Goal: Task Accomplishment & Management: Use online tool/utility

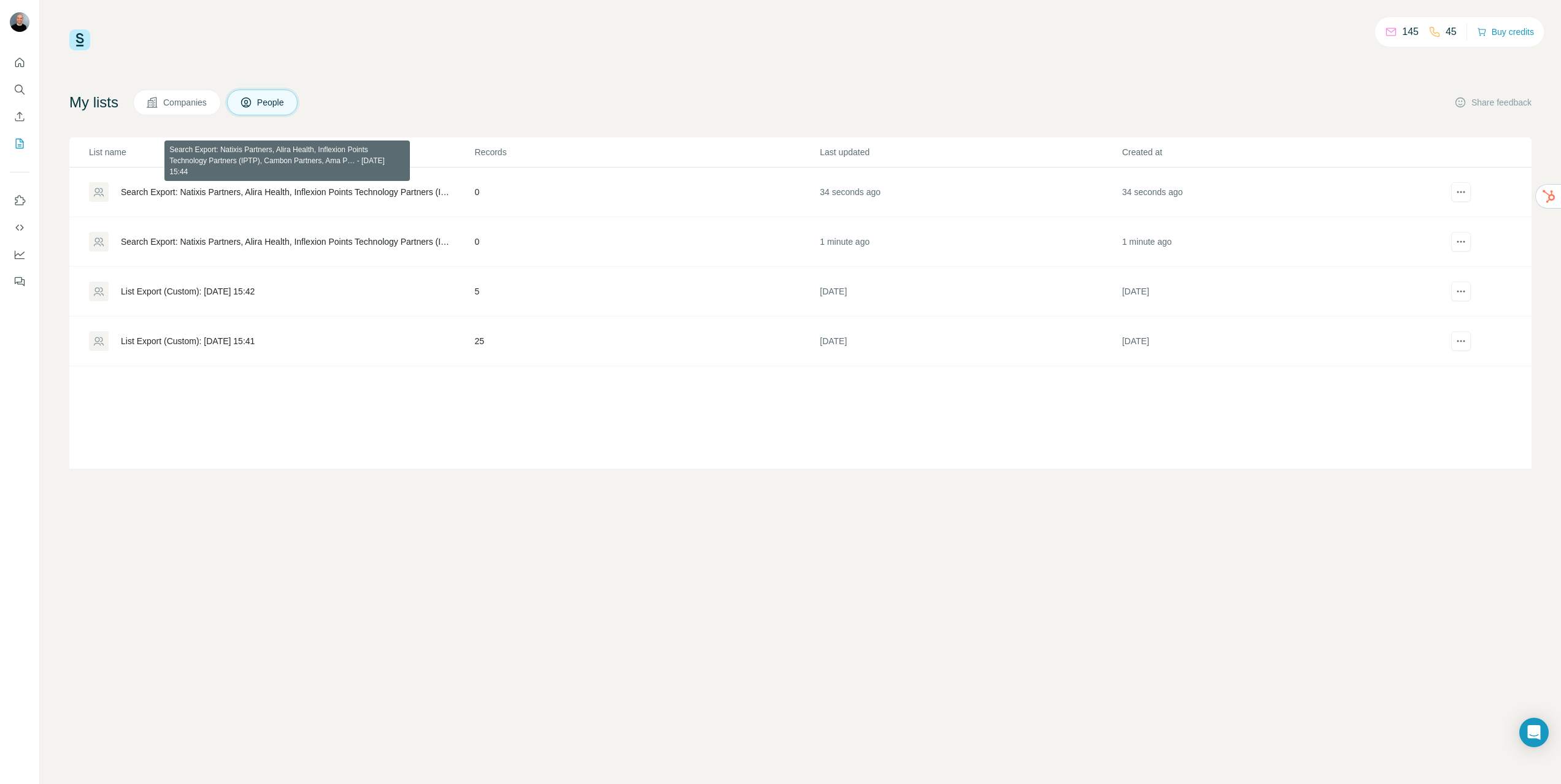
click at [340, 191] on div "Search Export: Natixis Partners, Alira Health, Inflexion Points Technology Part…" at bounding box center [288, 192] width 333 height 12
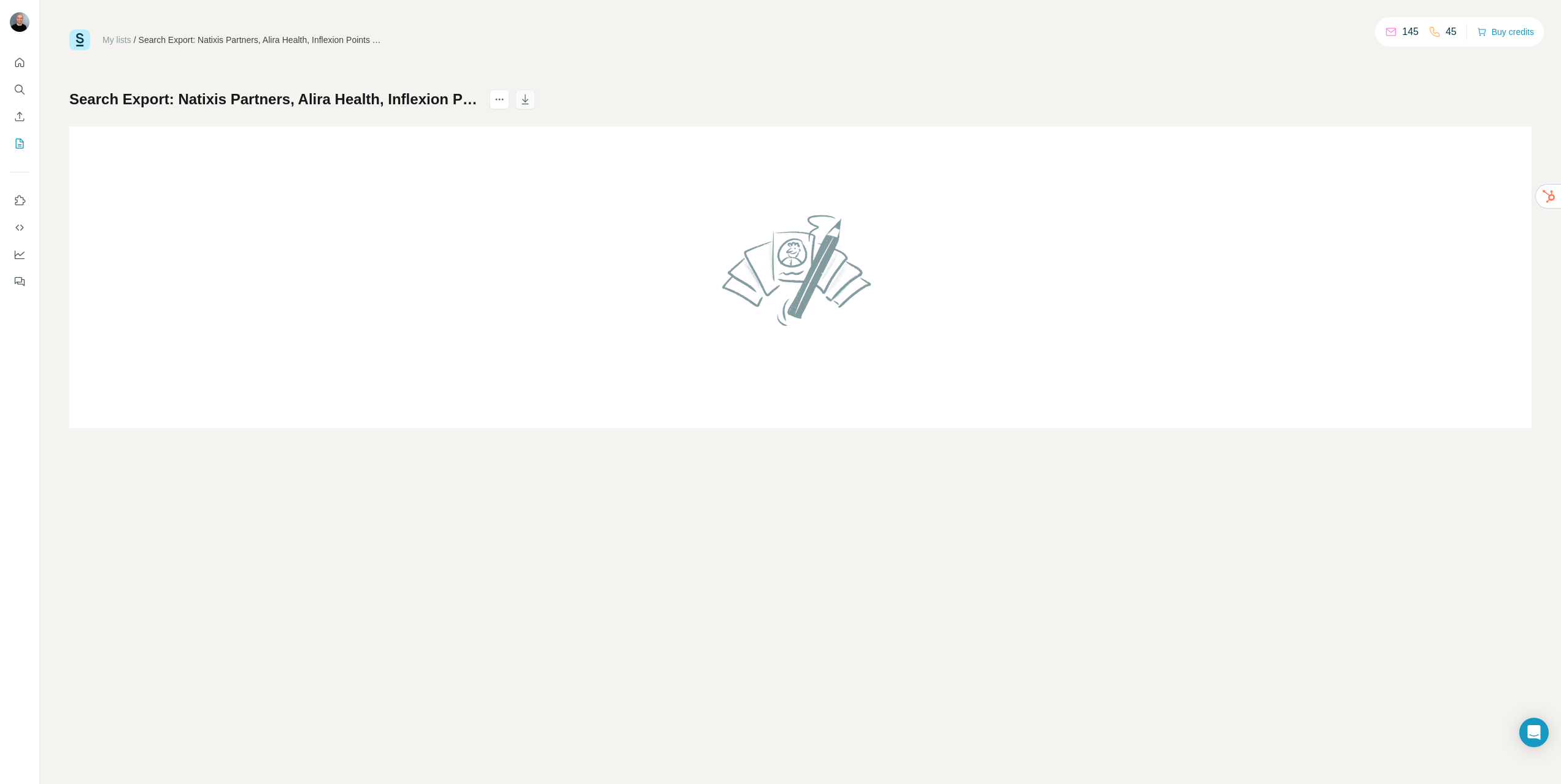
click at [529, 104] on icon "button" at bounding box center [525, 99] width 7 height 10
click at [505, 100] on icon "actions" at bounding box center [500, 99] width 12 height 12
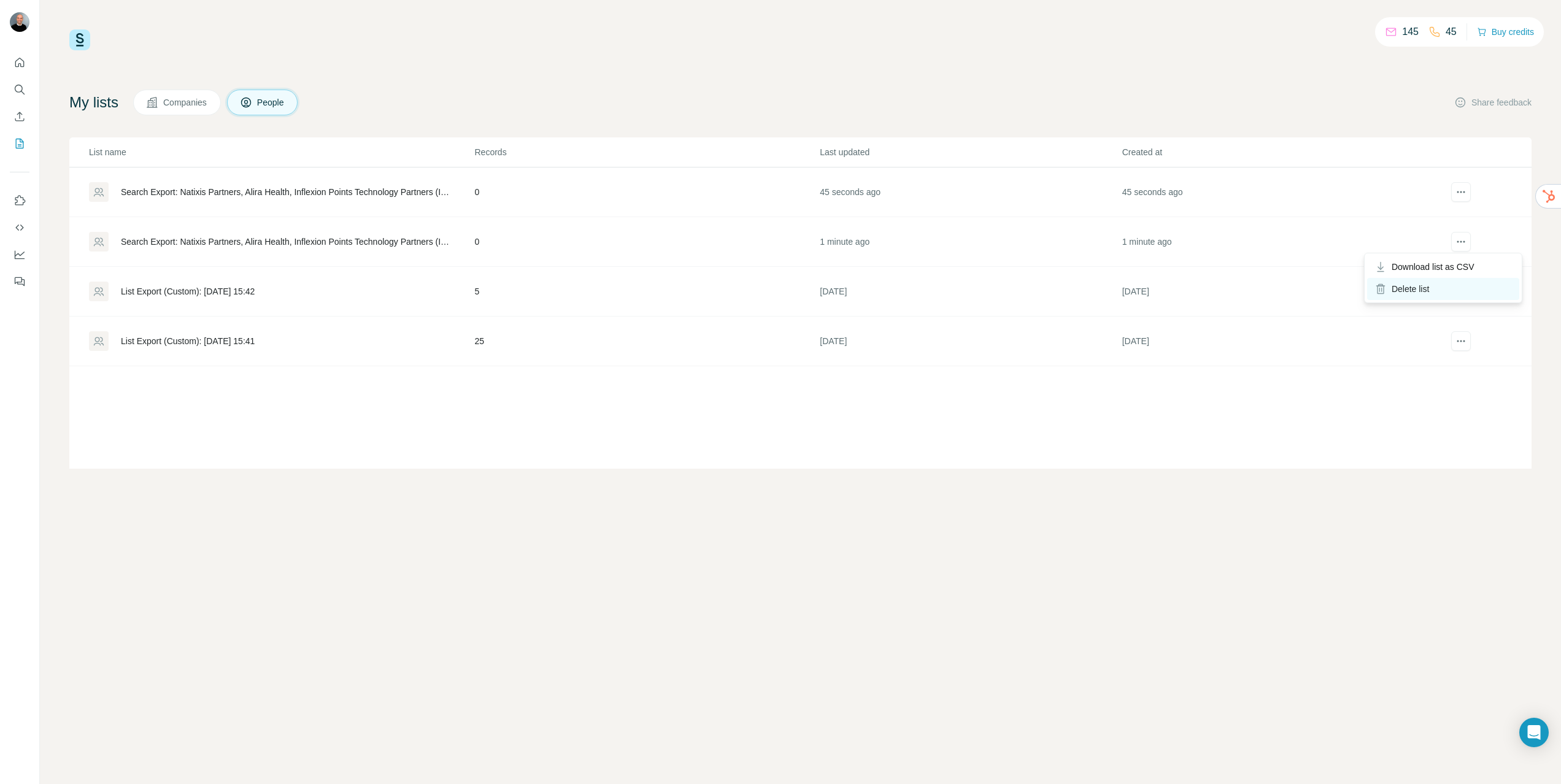
click at [1411, 288] on div "Delete list" at bounding box center [1443, 288] width 152 height 22
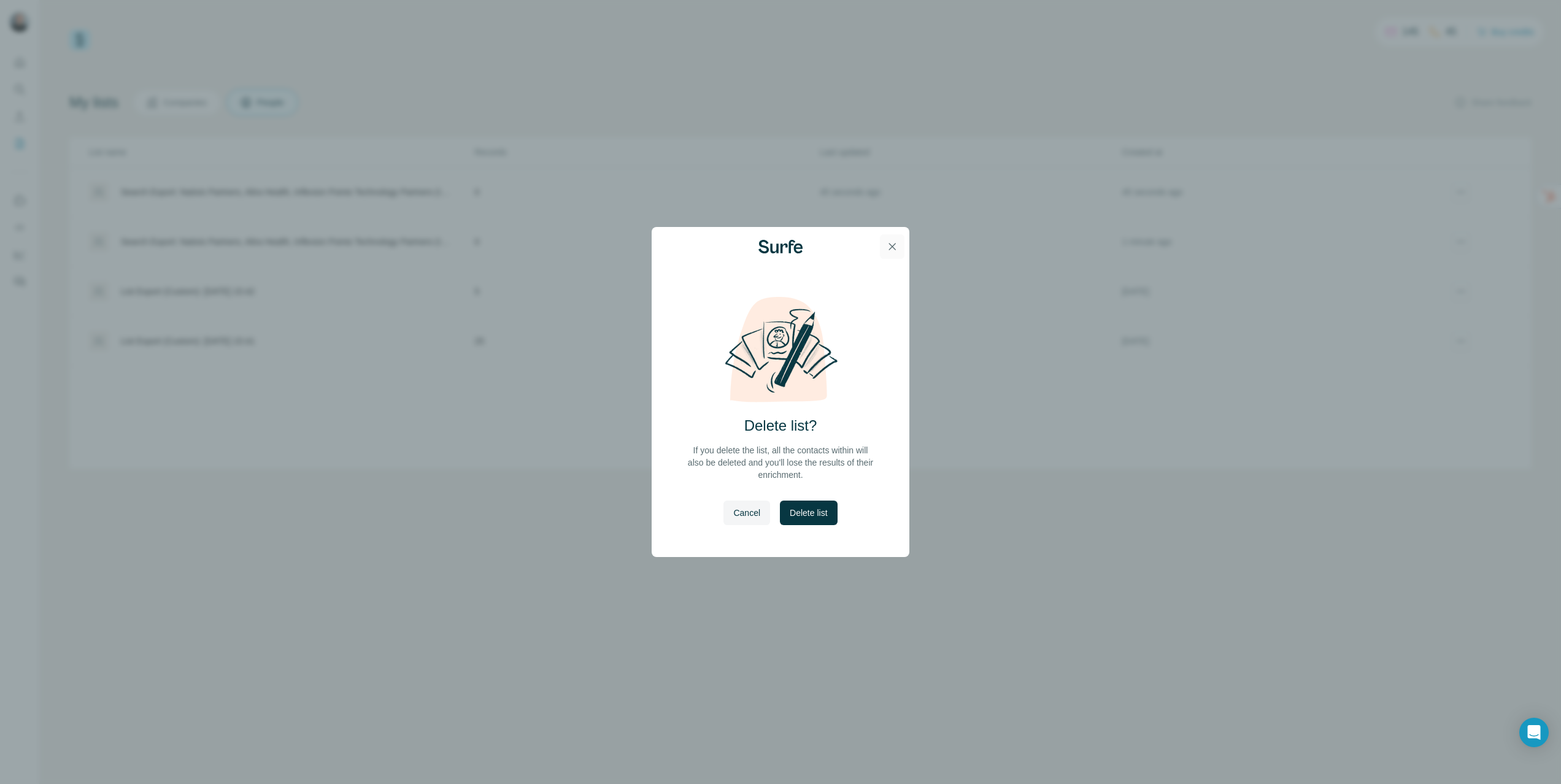
click at [885, 246] on button "button" at bounding box center [892, 246] width 25 height 25
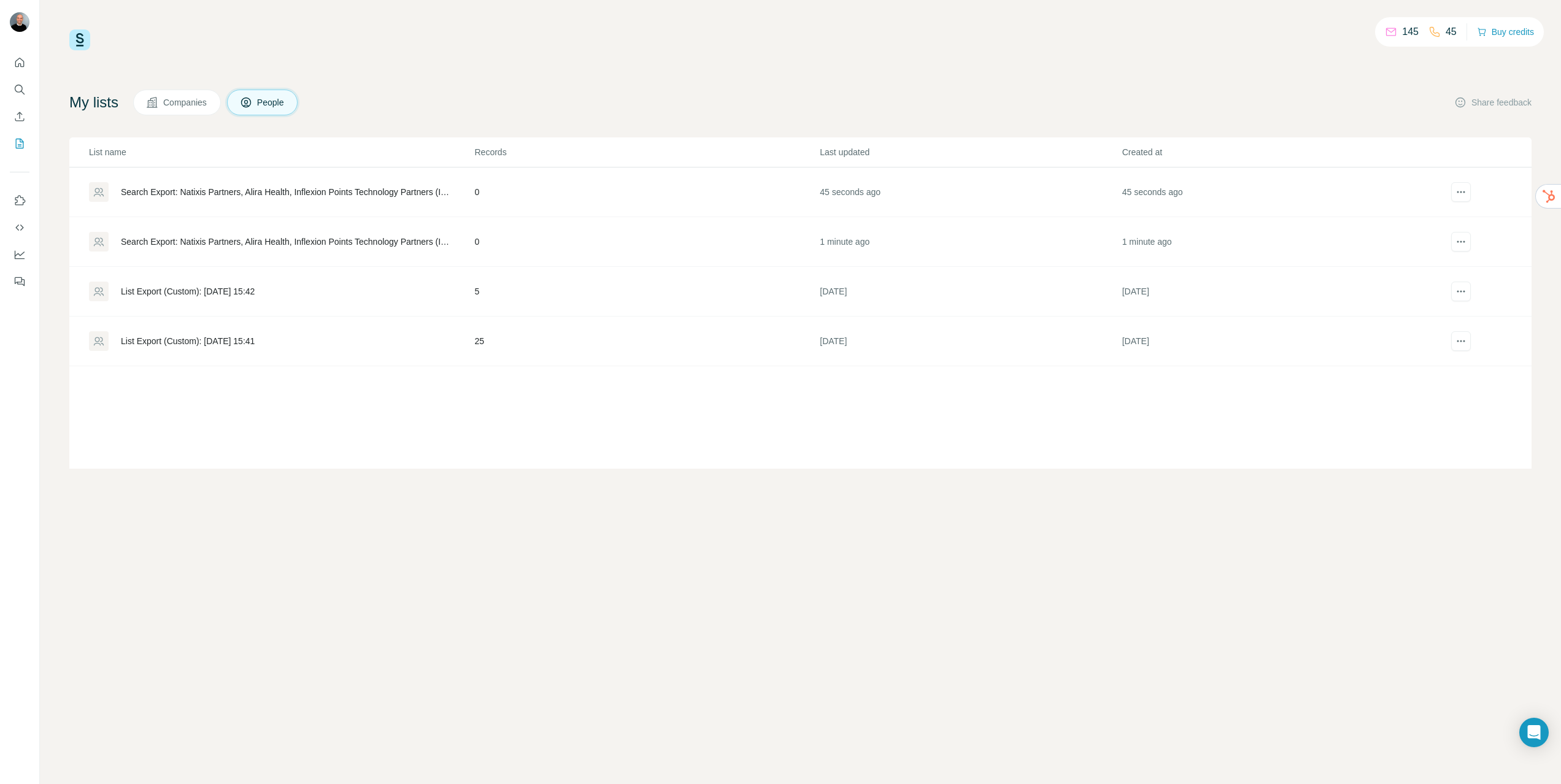
click at [254, 294] on div "List Export (Custom): [DATE] 15:42" at bounding box center [187, 291] width 134 height 12
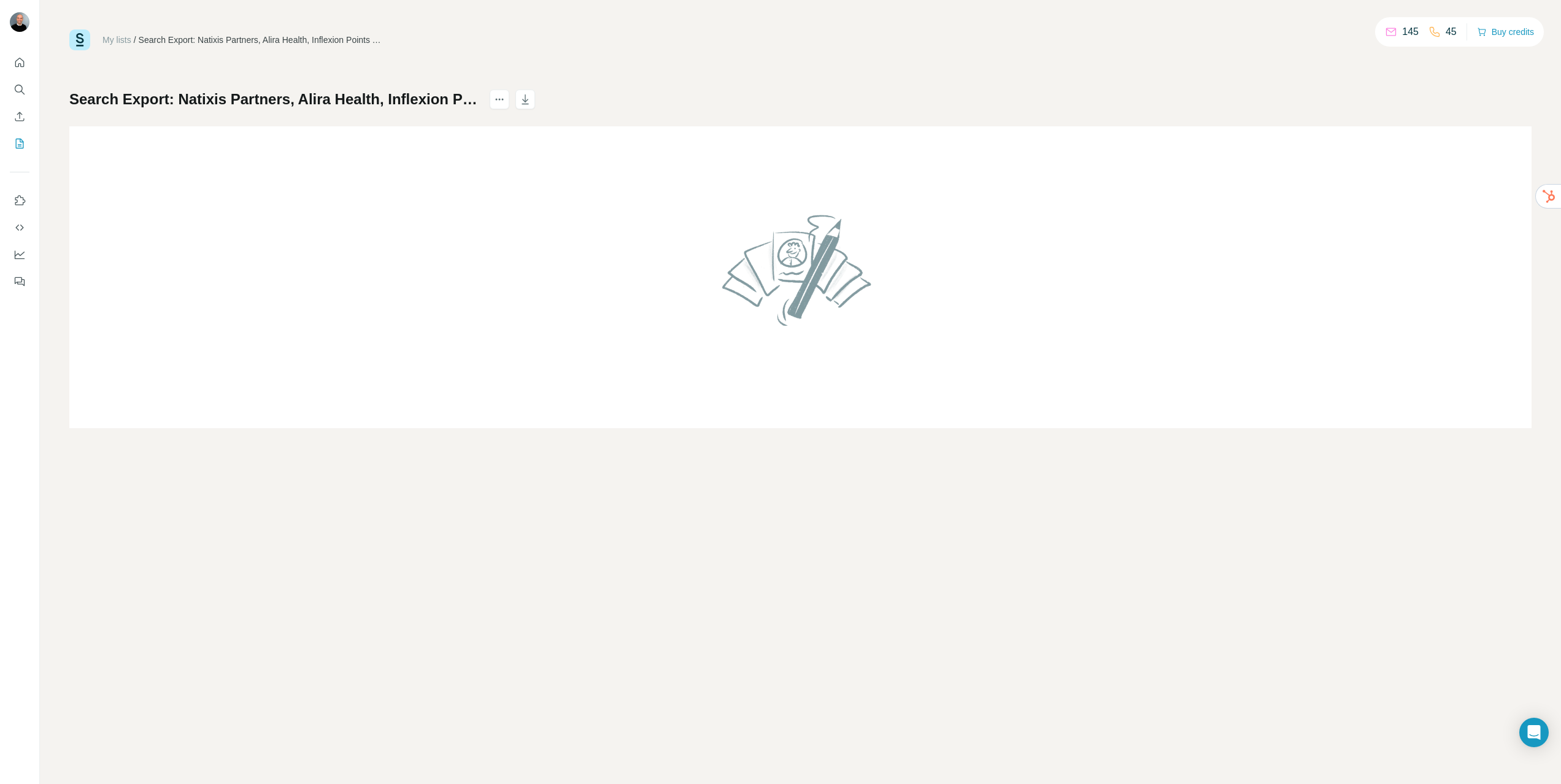
click at [320, 99] on h1 "Search Export: Natixis Partners, Alira Health, Inflexion Points Technology Part…" at bounding box center [274, 100] width 409 height 20
click at [127, 45] on div "My lists" at bounding box center [116, 40] width 29 height 12
click at [125, 43] on link "My lists" at bounding box center [116, 40] width 29 height 10
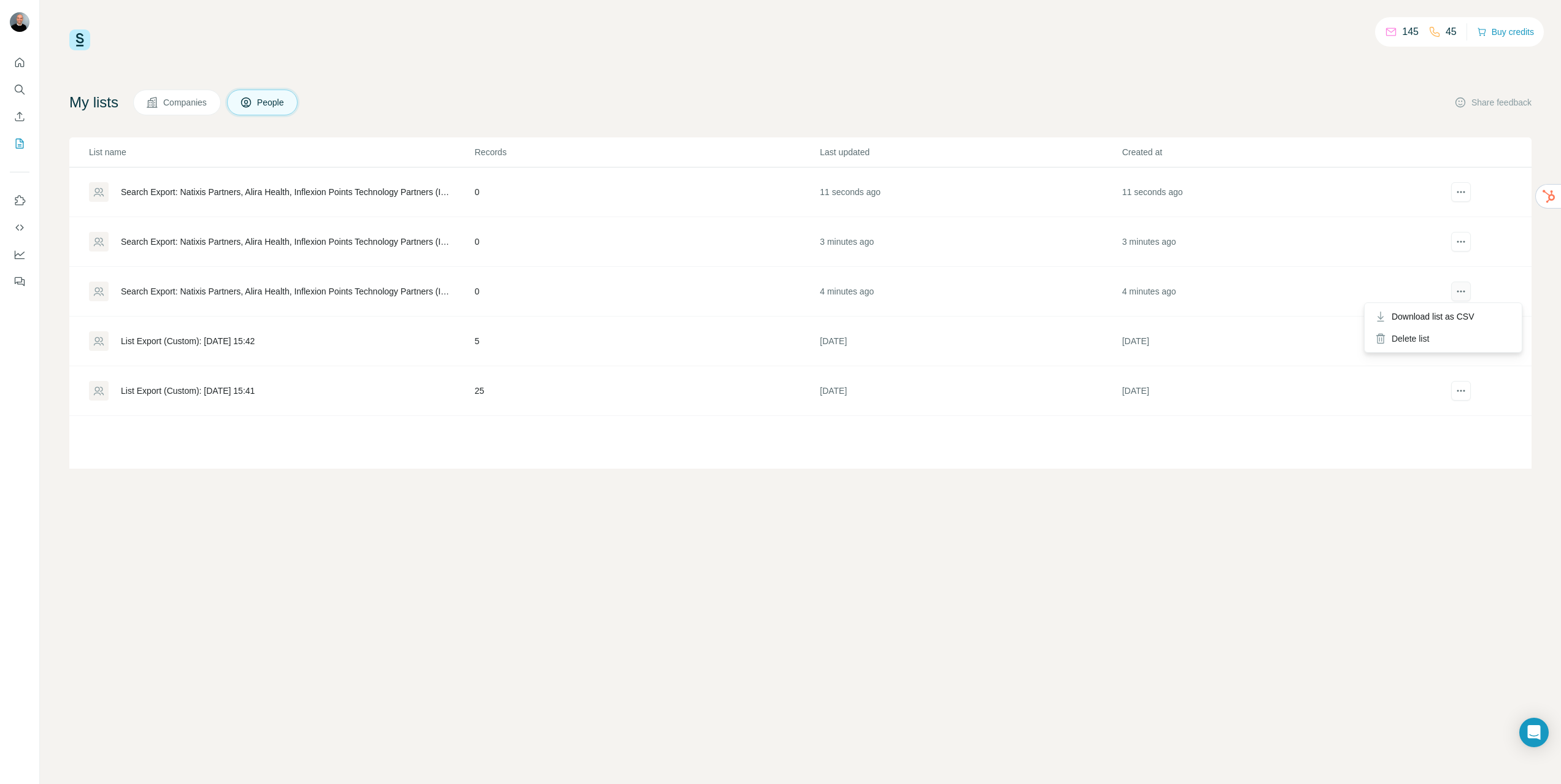
click at [1461, 299] on button "actions" at bounding box center [1461, 291] width 20 height 20
click at [1416, 342] on div "Delete list" at bounding box center [1443, 338] width 152 height 22
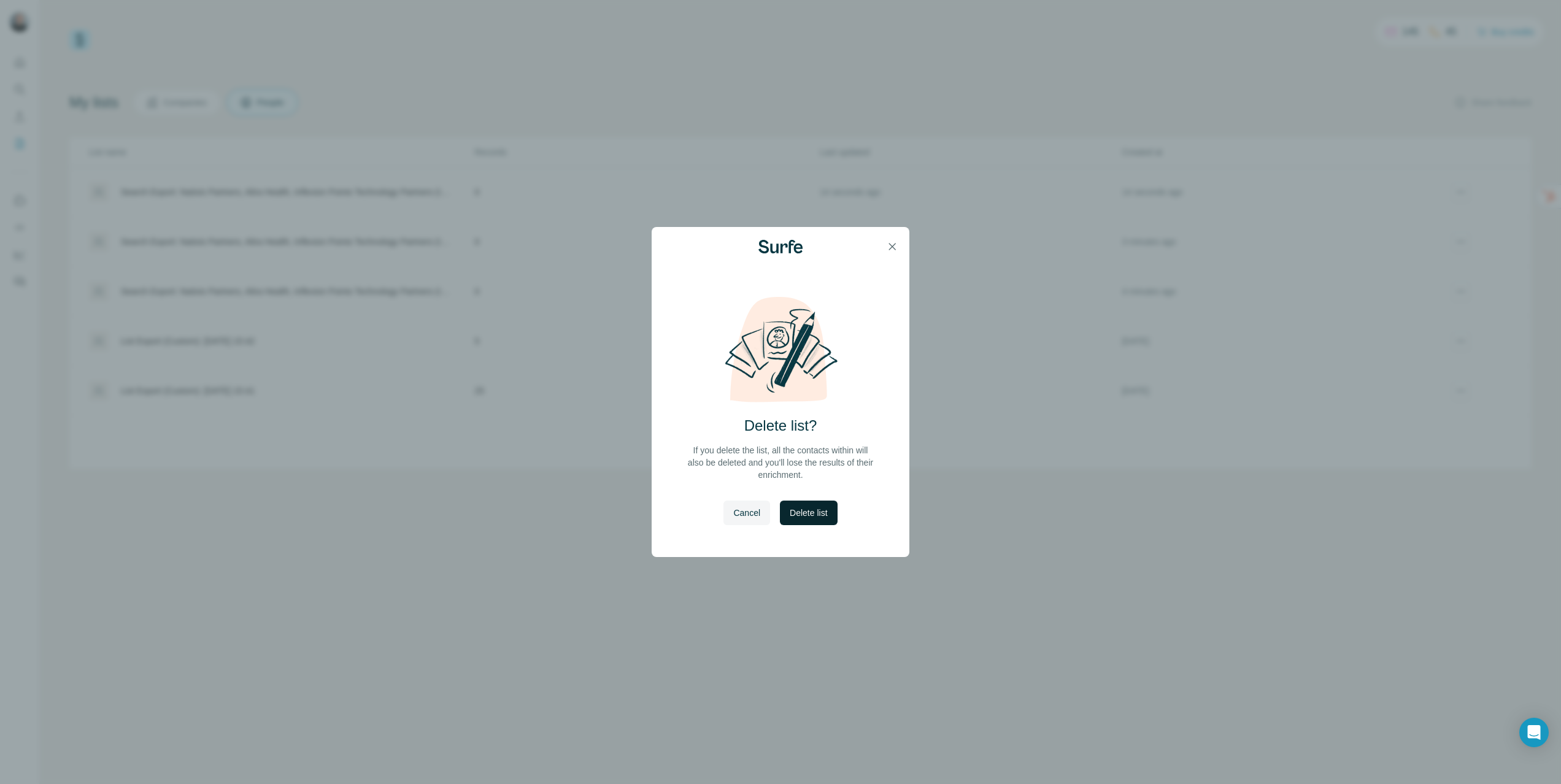
click at [806, 513] on span "Delete list" at bounding box center [808, 512] width 37 height 12
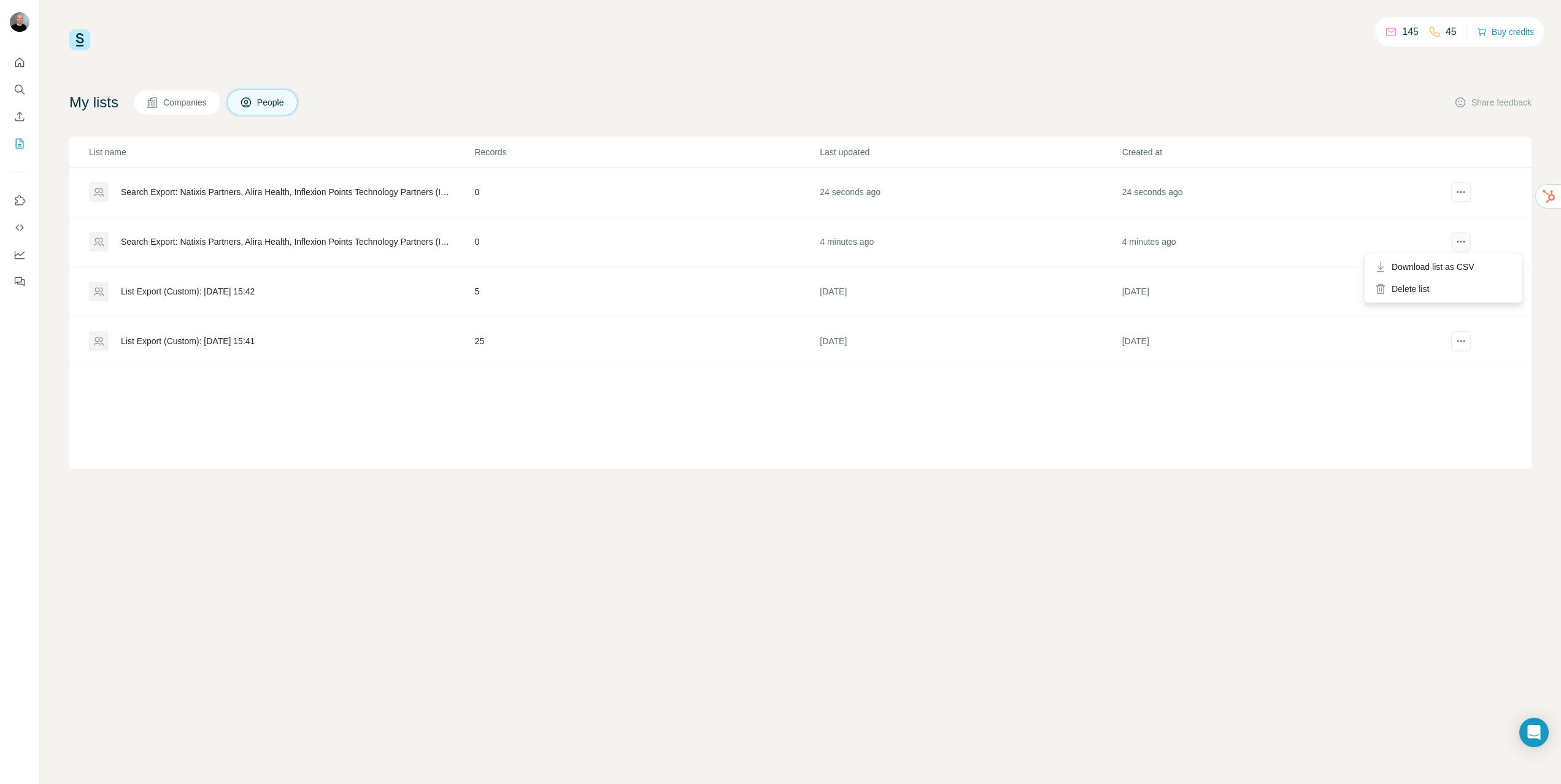
click at [1458, 242] on icon "actions" at bounding box center [1457, 242] width 2 height 2
click at [1420, 285] on div "Delete list" at bounding box center [1443, 288] width 152 height 22
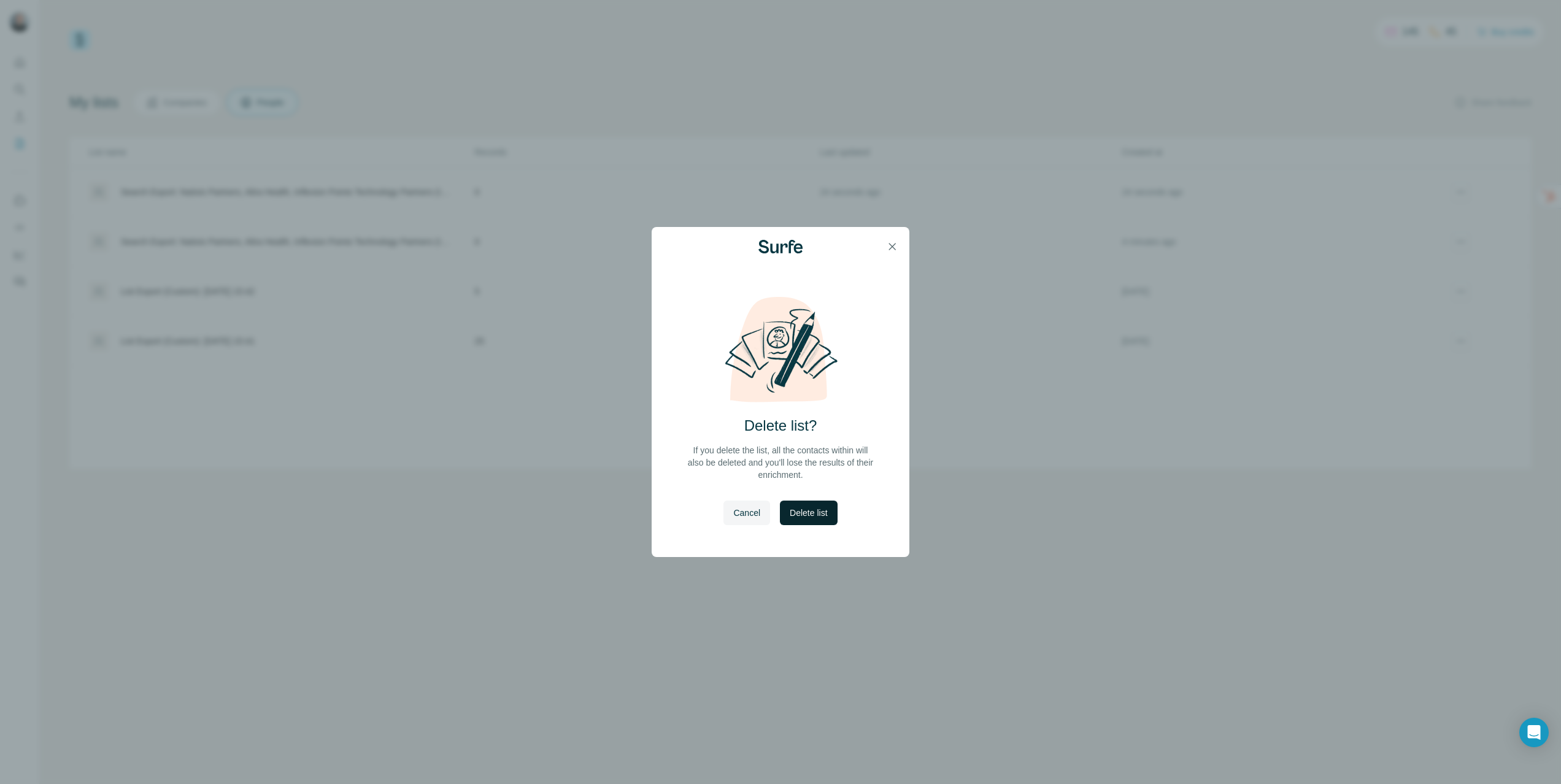
click at [826, 511] on span "Delete list" at bounding box center [808, 512] width 37 height 12
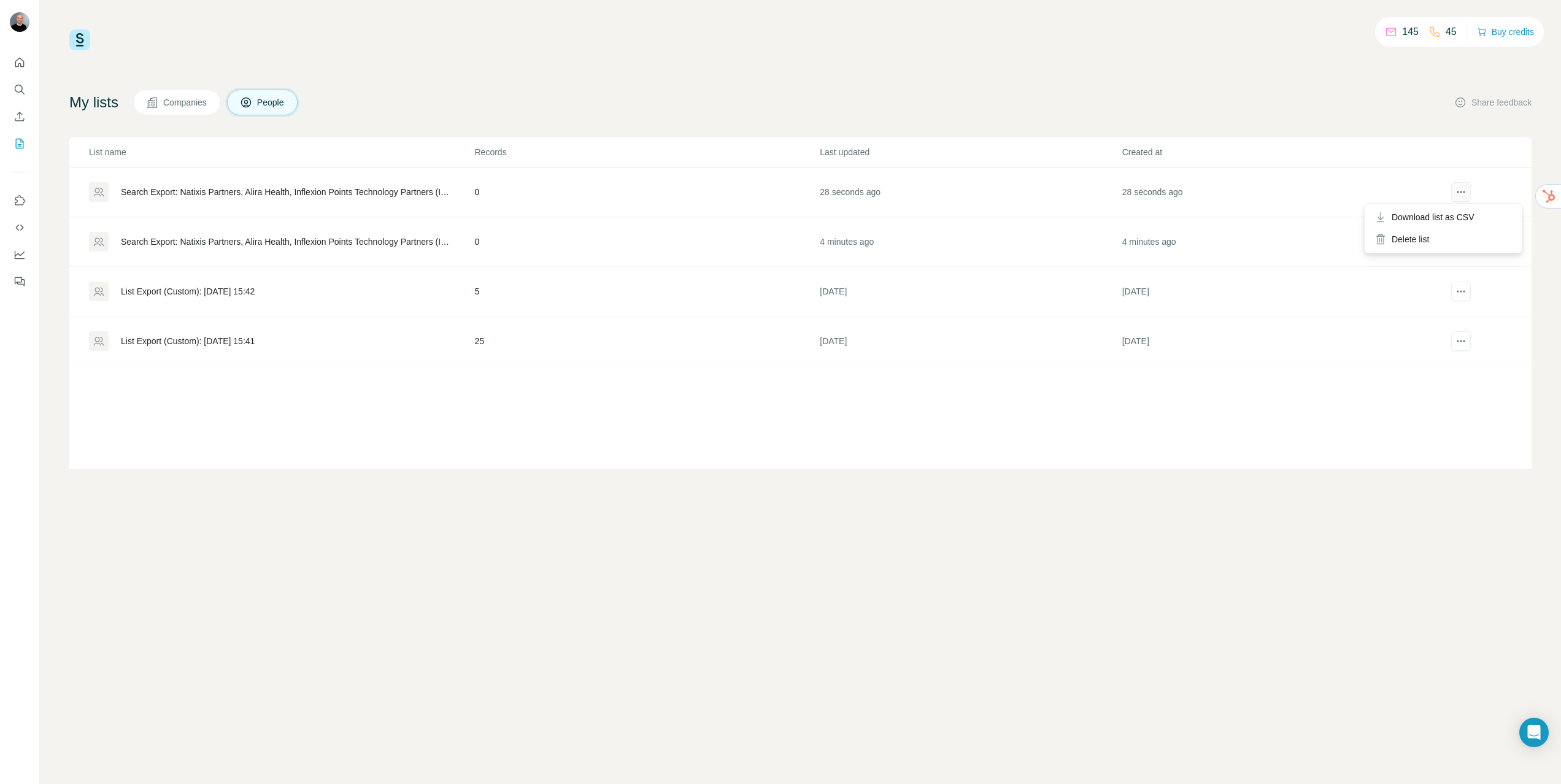
click at [1467, 191] on icon "actions" at bounding box center [1461, 192] width 12 height 12
click at [1410, 239] on div "Delete list" at bounding box center [1443, 239] width 152 height 22
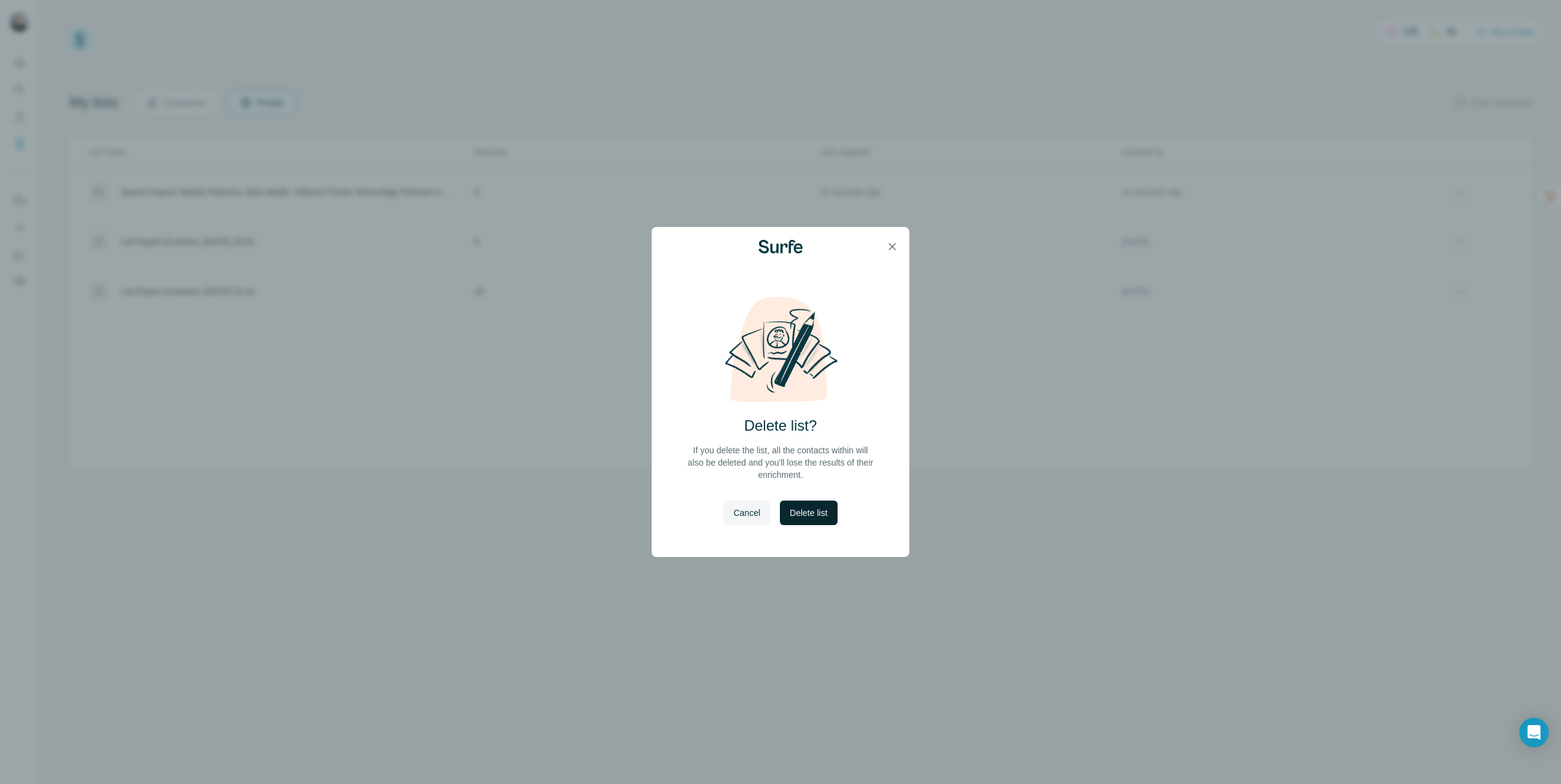
click at [830, 507] on button "Delete list" at bounding box center [808, 512] width 57 height 25
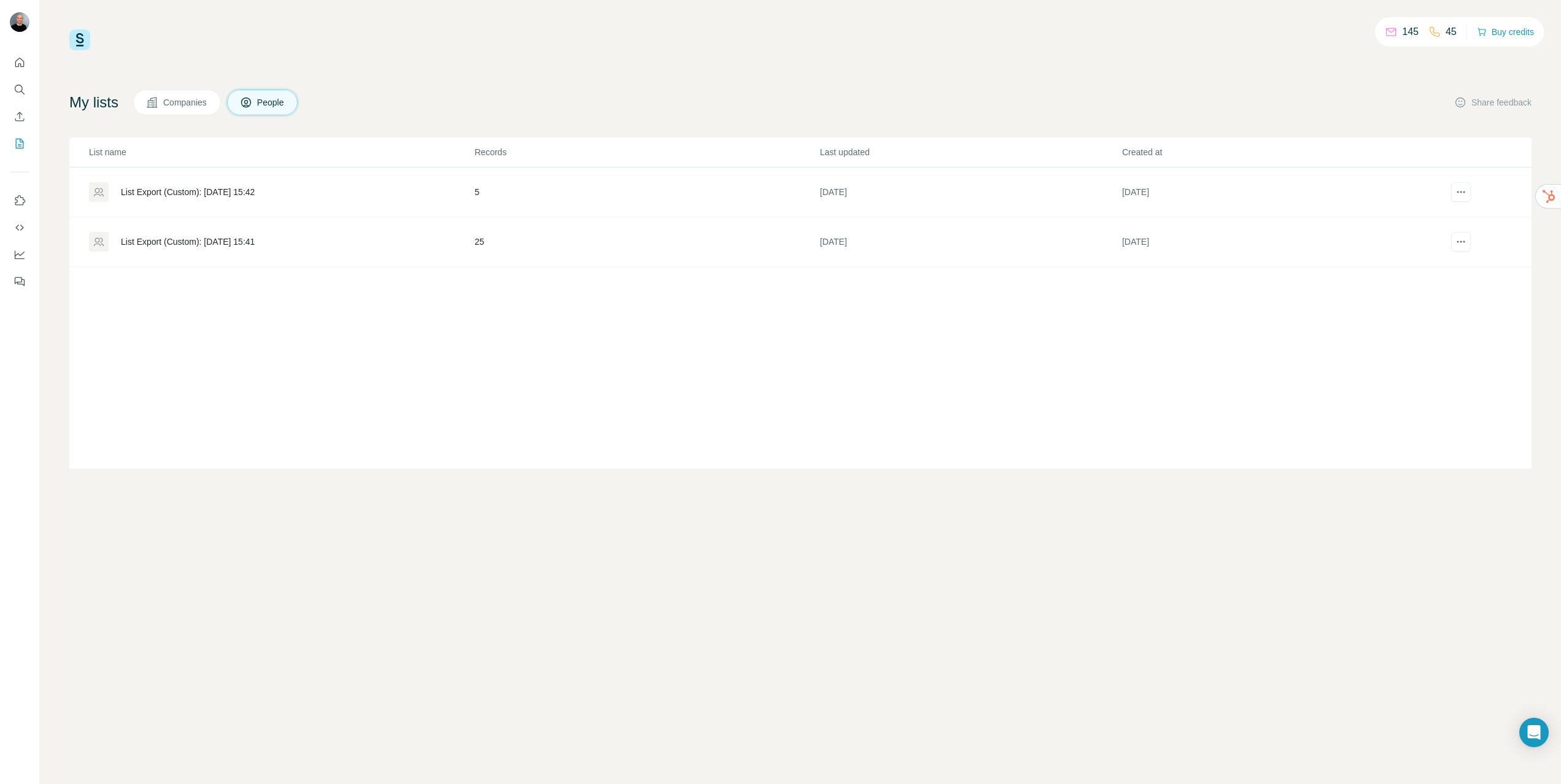
click at [1269, 60] on div "145 45 Buy credits My lists Companies People Share feedback List name Records L…" at bounding box center [800, 248] width 1462 height 439
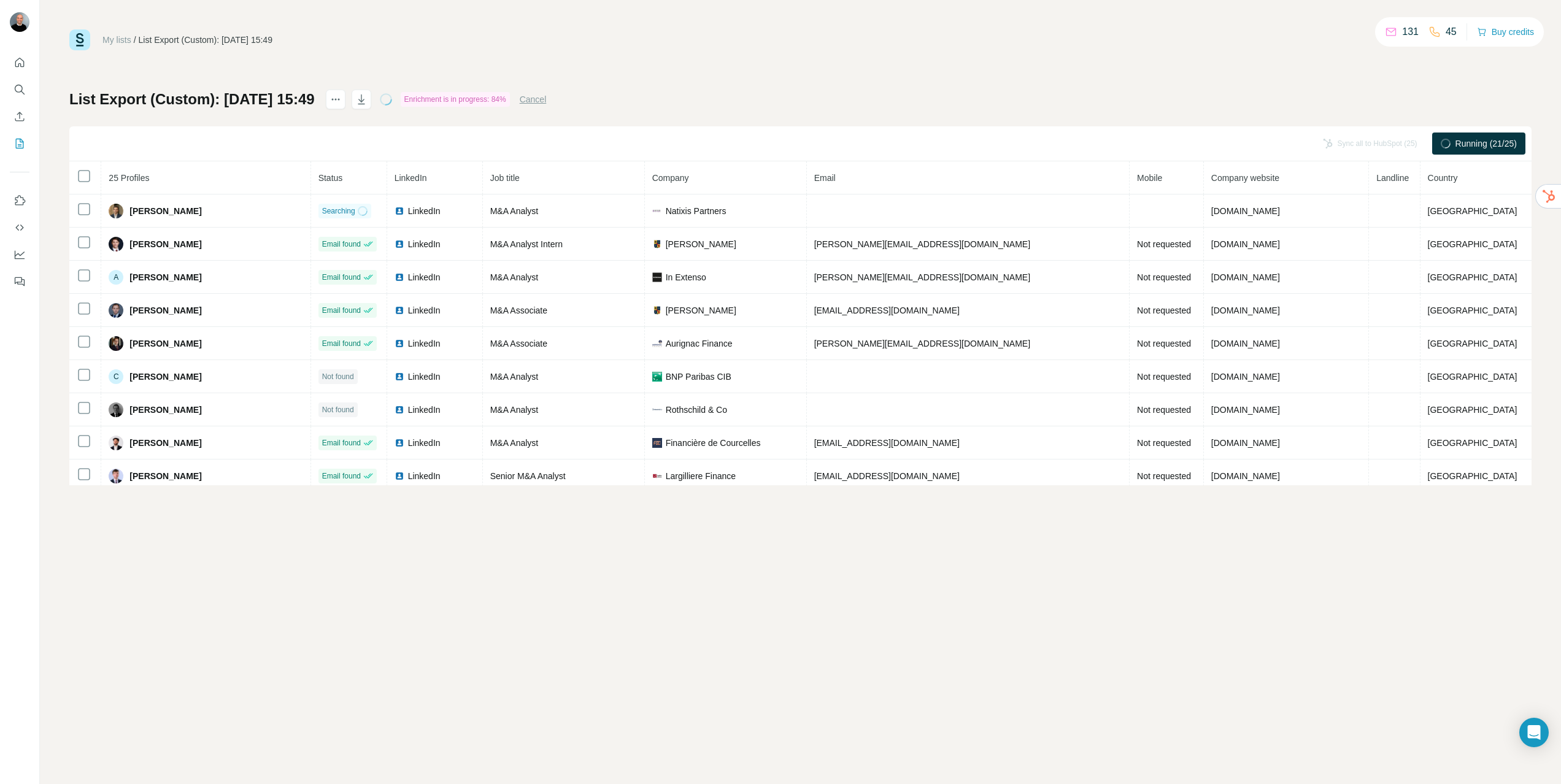
click at [120, 42] on link "My lists" at bounding box center [116, 40] width 29 height 10
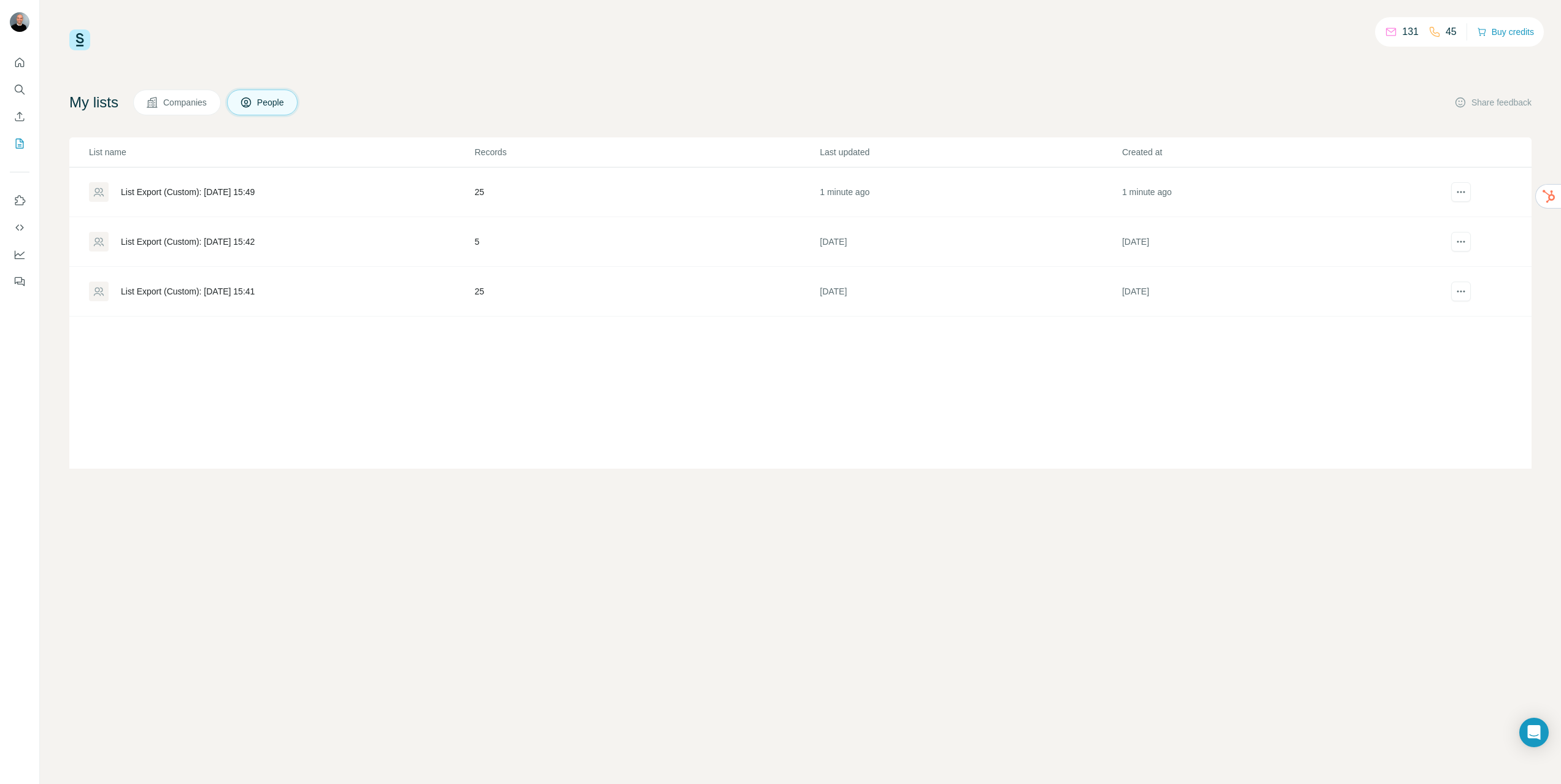
click at [231, 297] on div "List Export (Custom): [DATE] 15:41" at bounding box center [187, 291] width 134 height 12
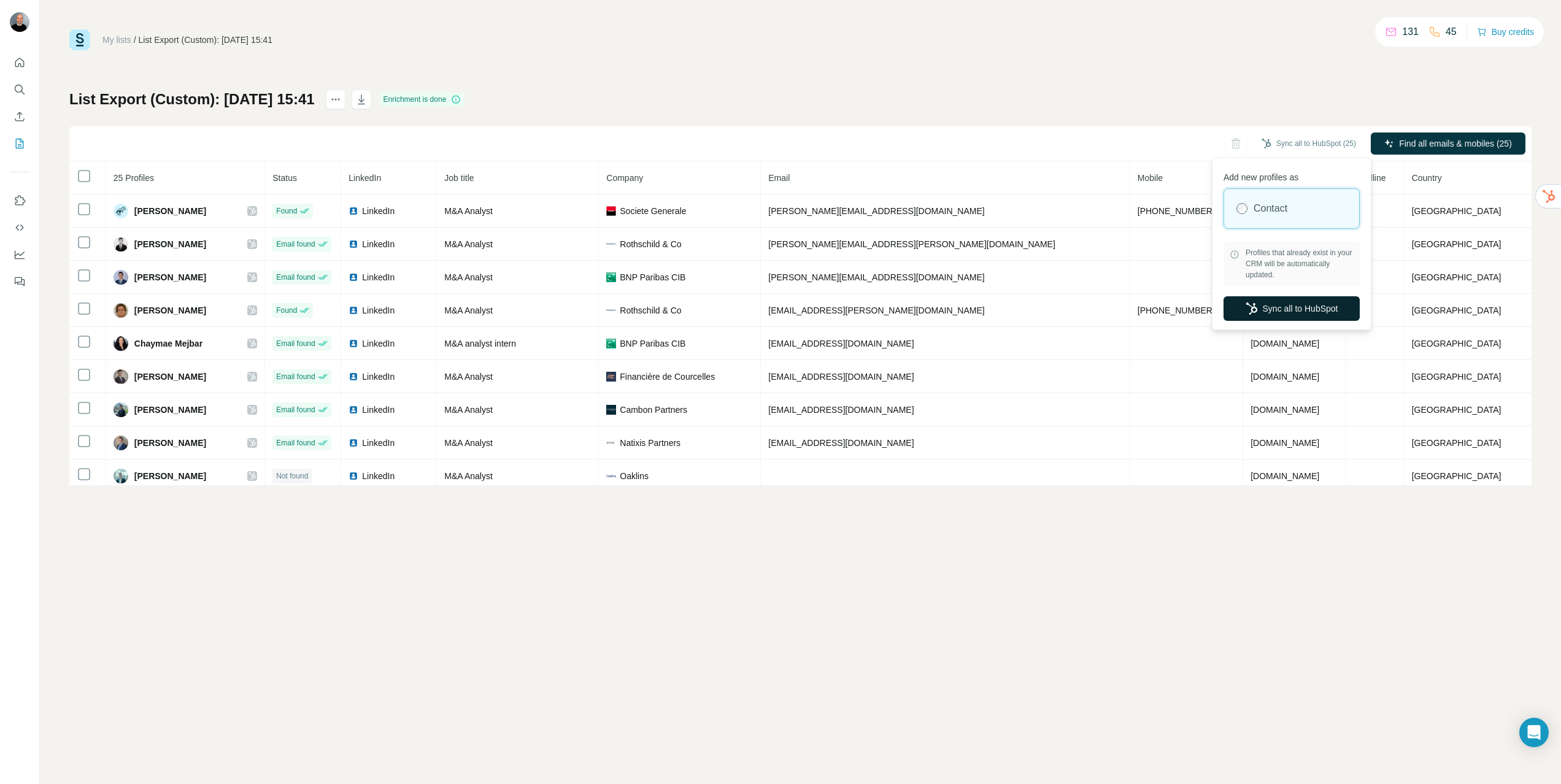
click at [1287, 301] on button "Sync all to HubSpot" at bounding box center [1291, 308] width 136 height 25
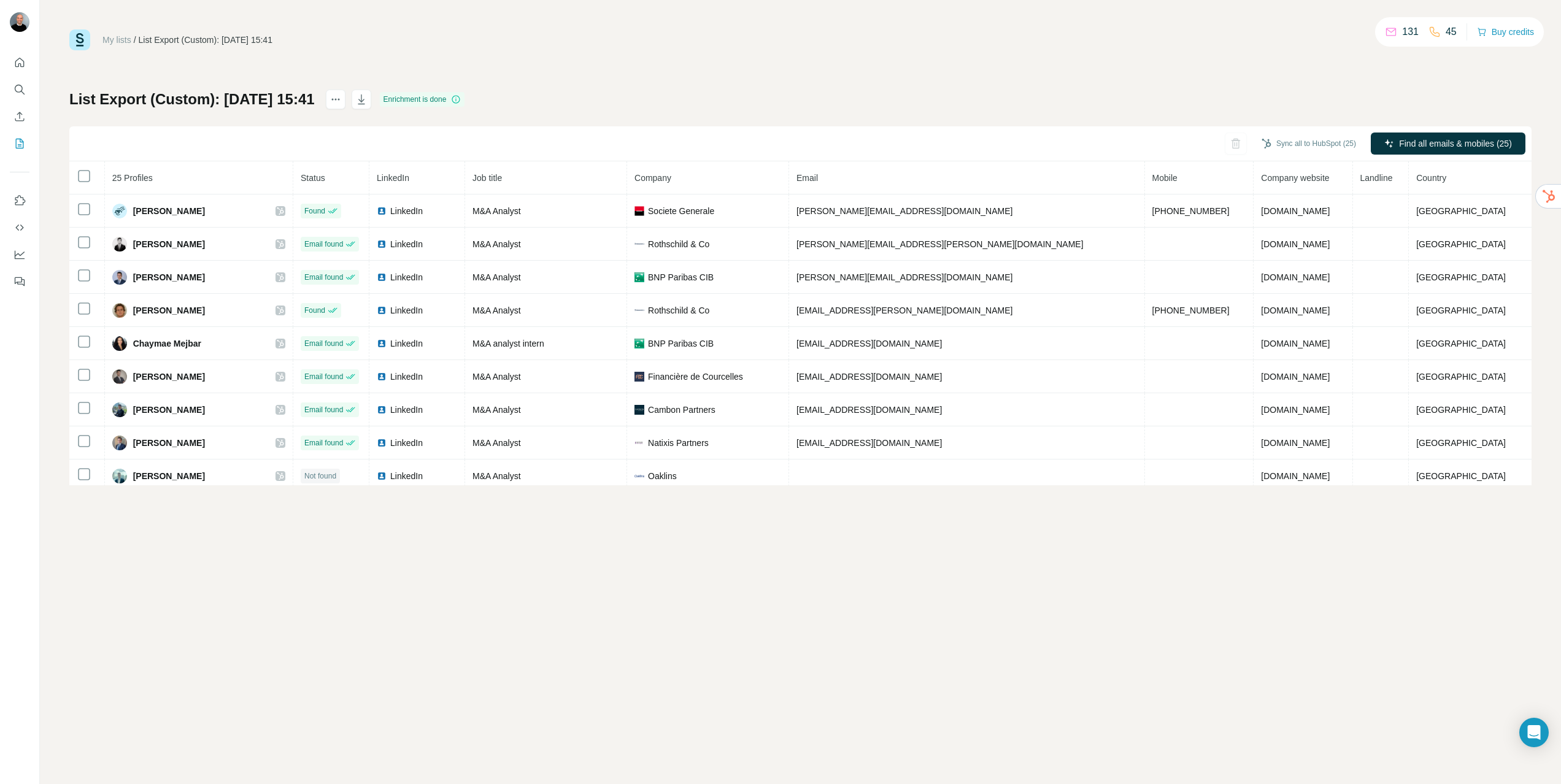
click at [126, 39] on link "My lists" at bounding box center [116, 40] width 29 height 10
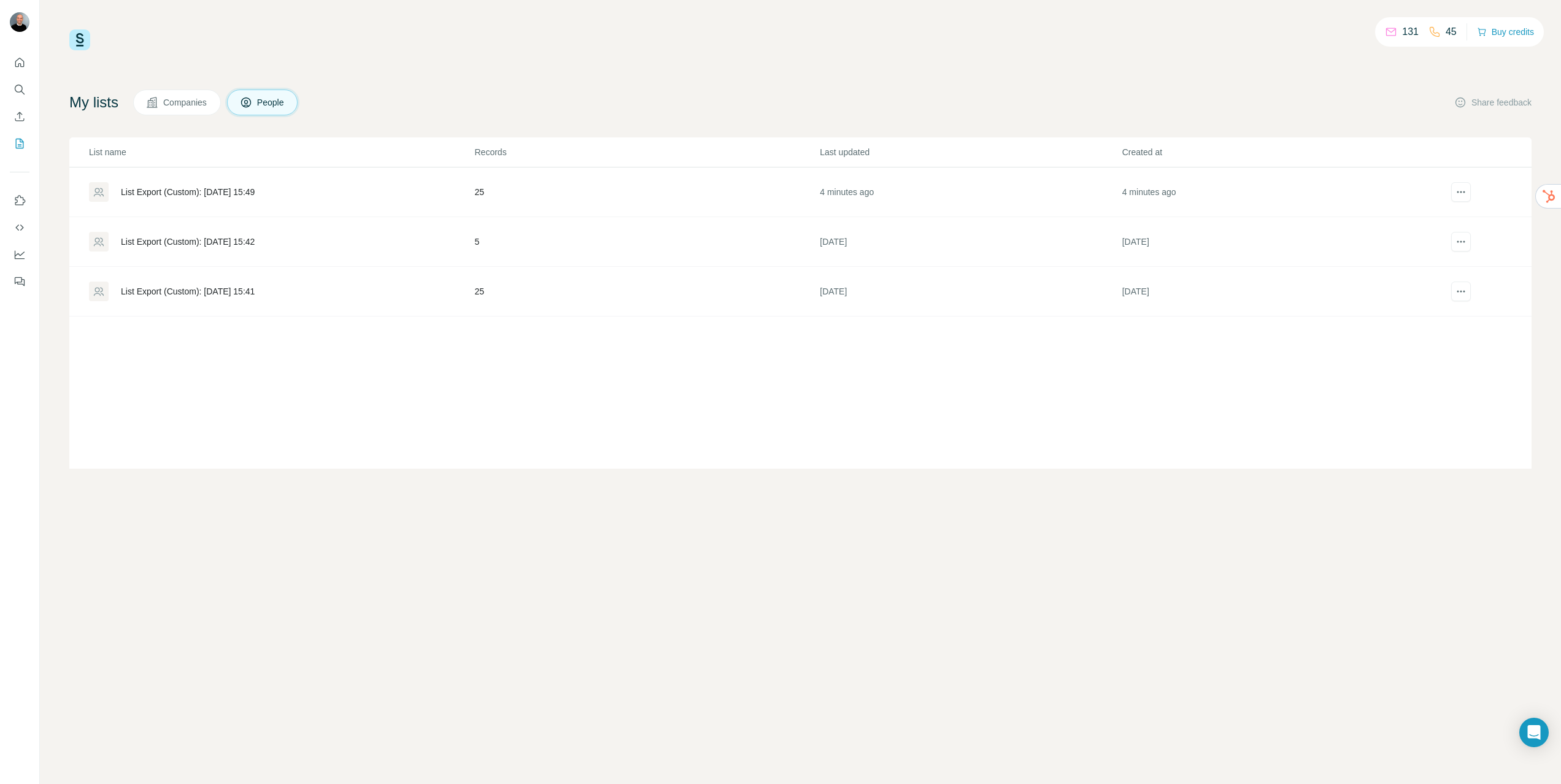
click at [246, 193] on div "List Export (Custom): 18/08/2025 15:49" at bounding box center [187, 192] width 134 height 12
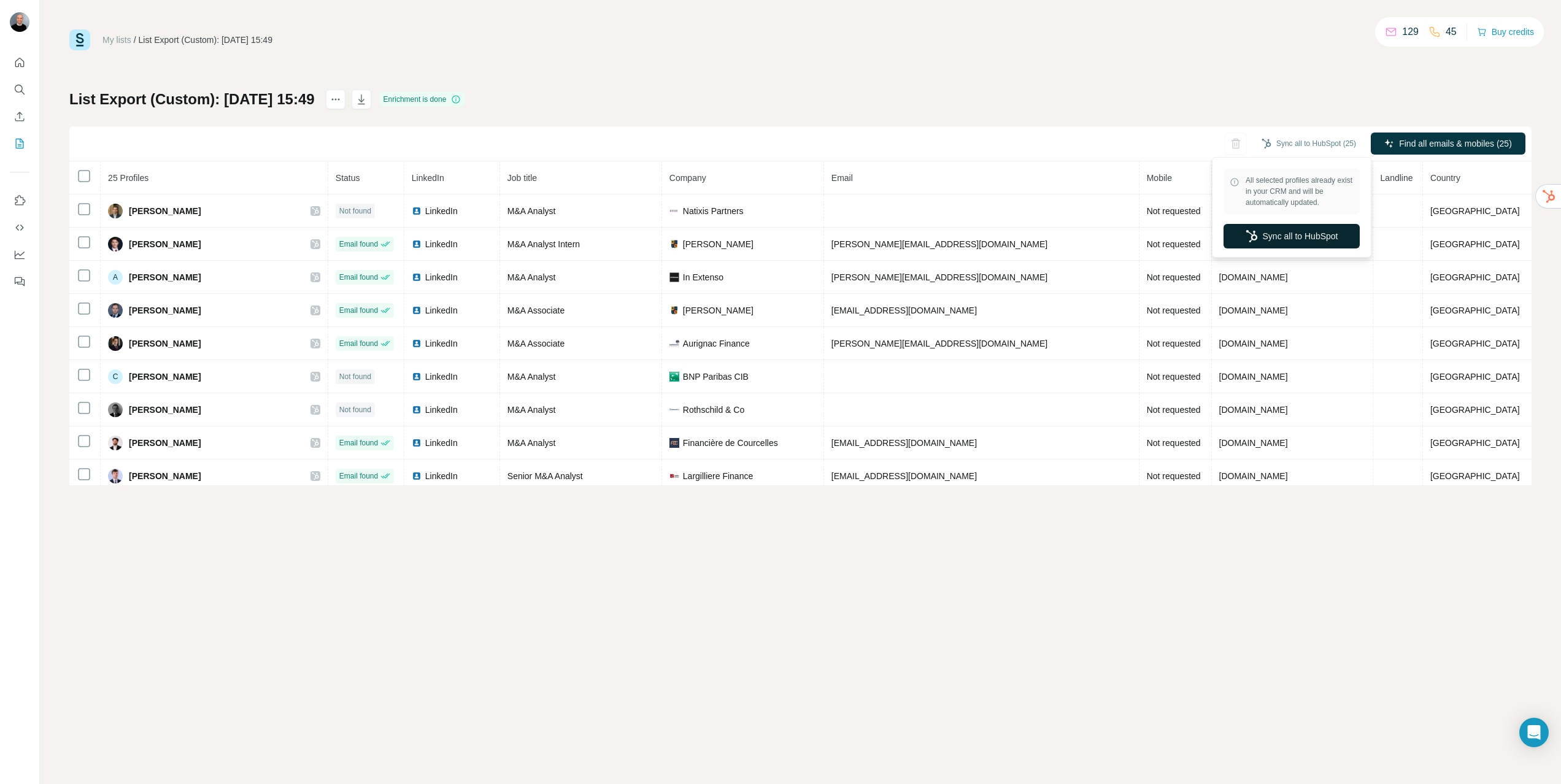
click at [1290, 227] on button "Sync all to HubSpot" at bounding box center [1291, 236] width 136 height 25
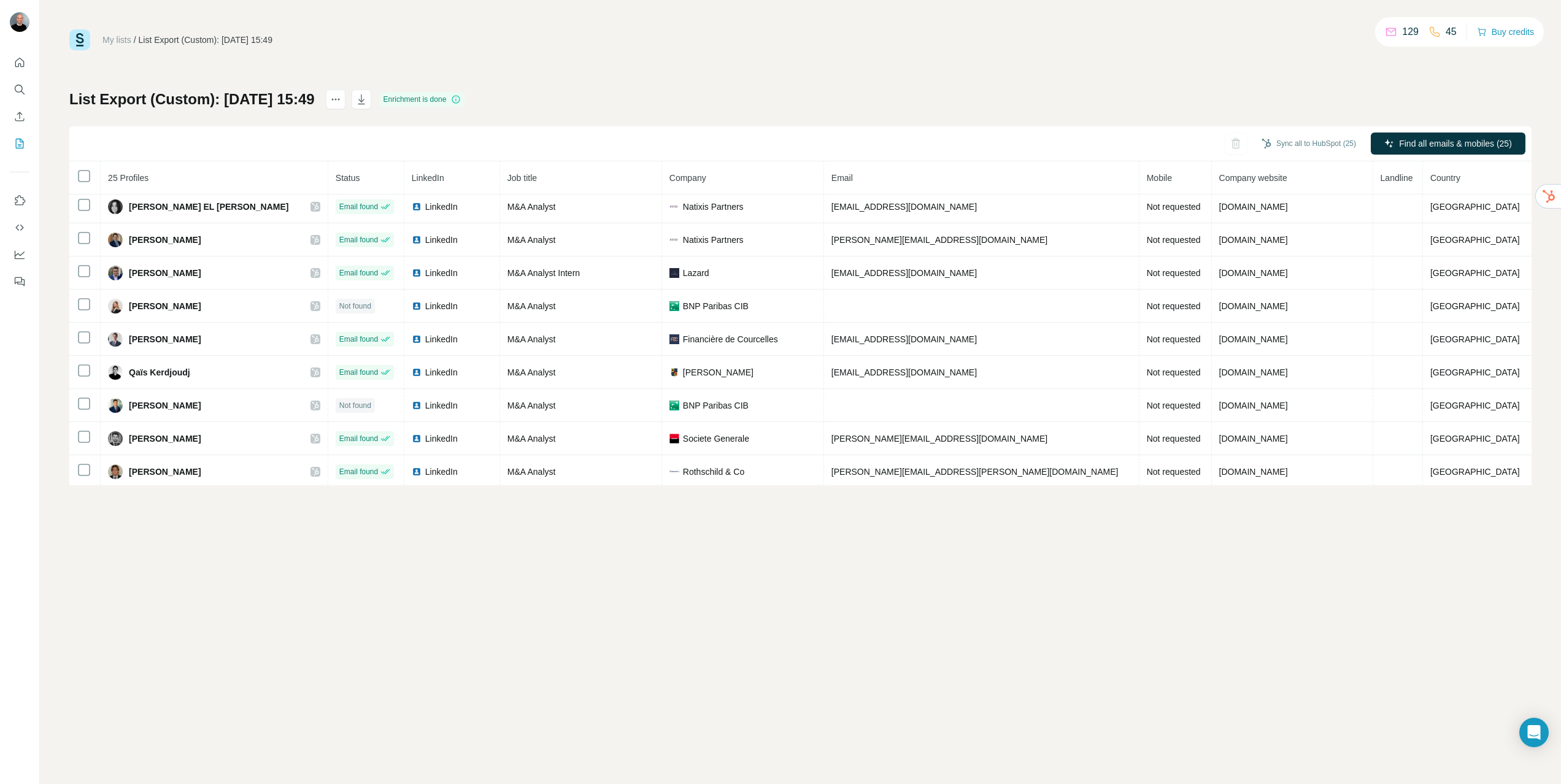
scroll to position [537, 0]
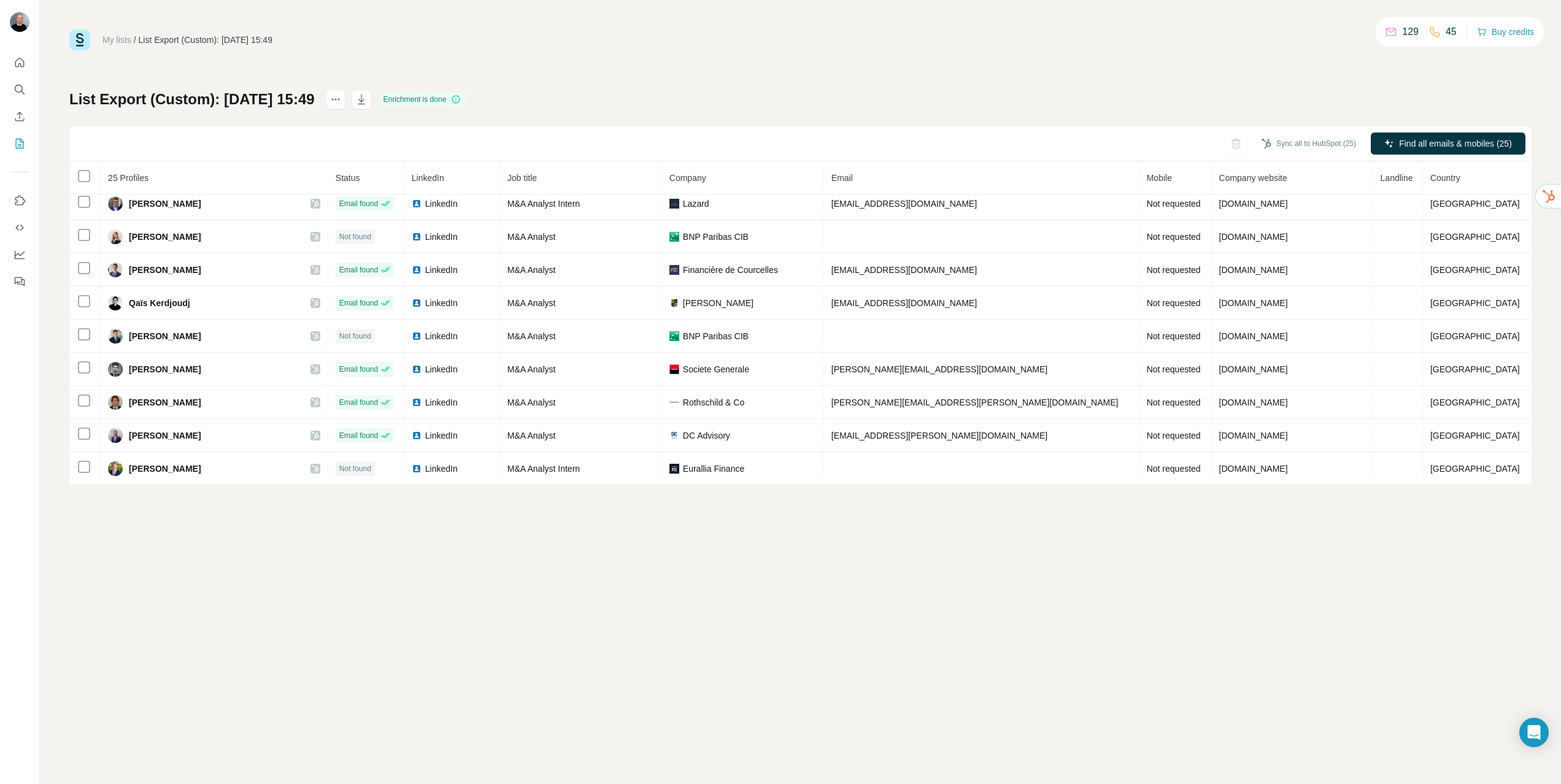
click at [124, 40] on link "My lists" at bounding box center [116, 40] width 29 height 10
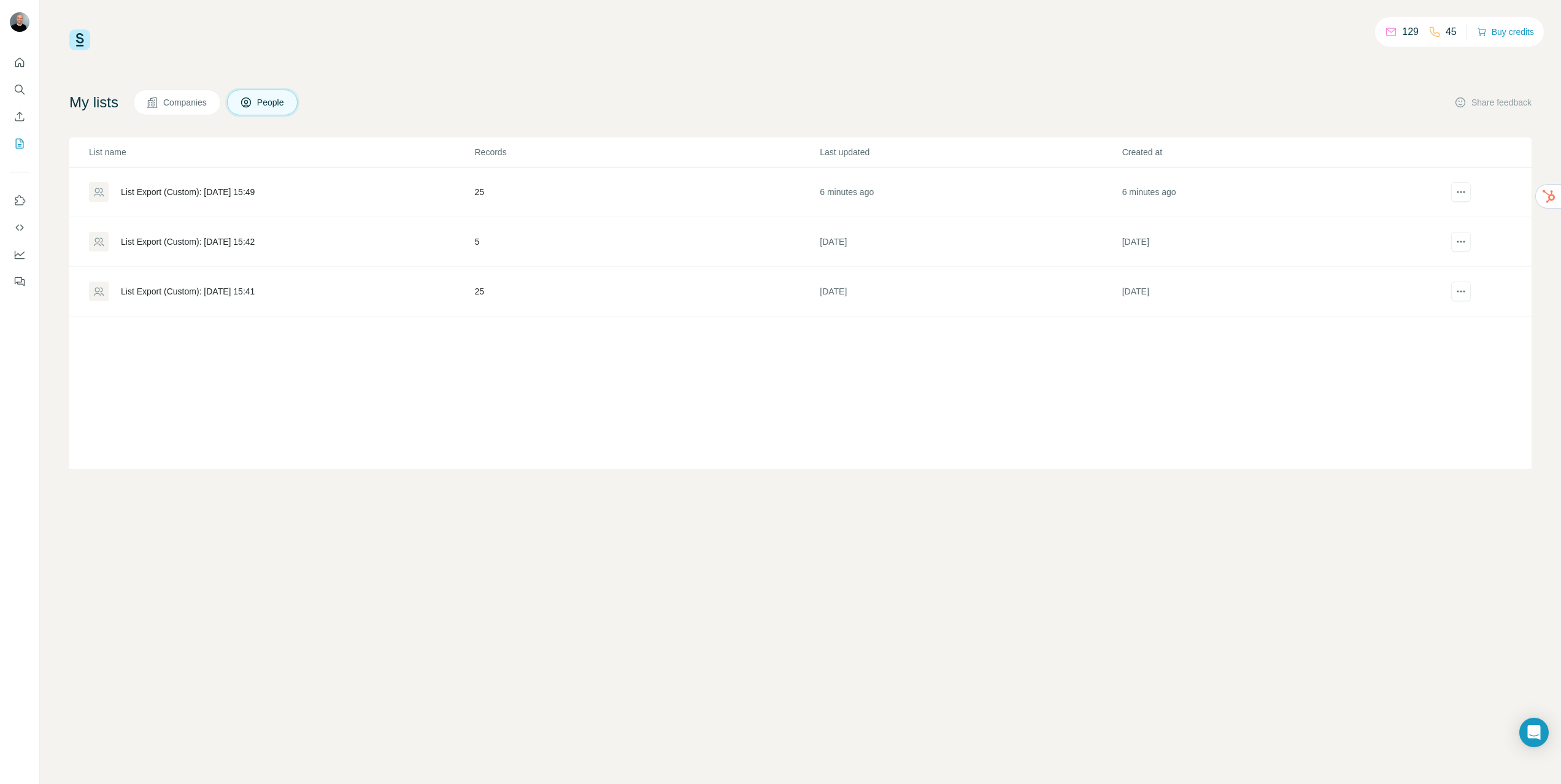
click at [238, 286] on div "List Export (Custom): [DATE] 15:41" at bounding box center [187, 291] width 134 height 12
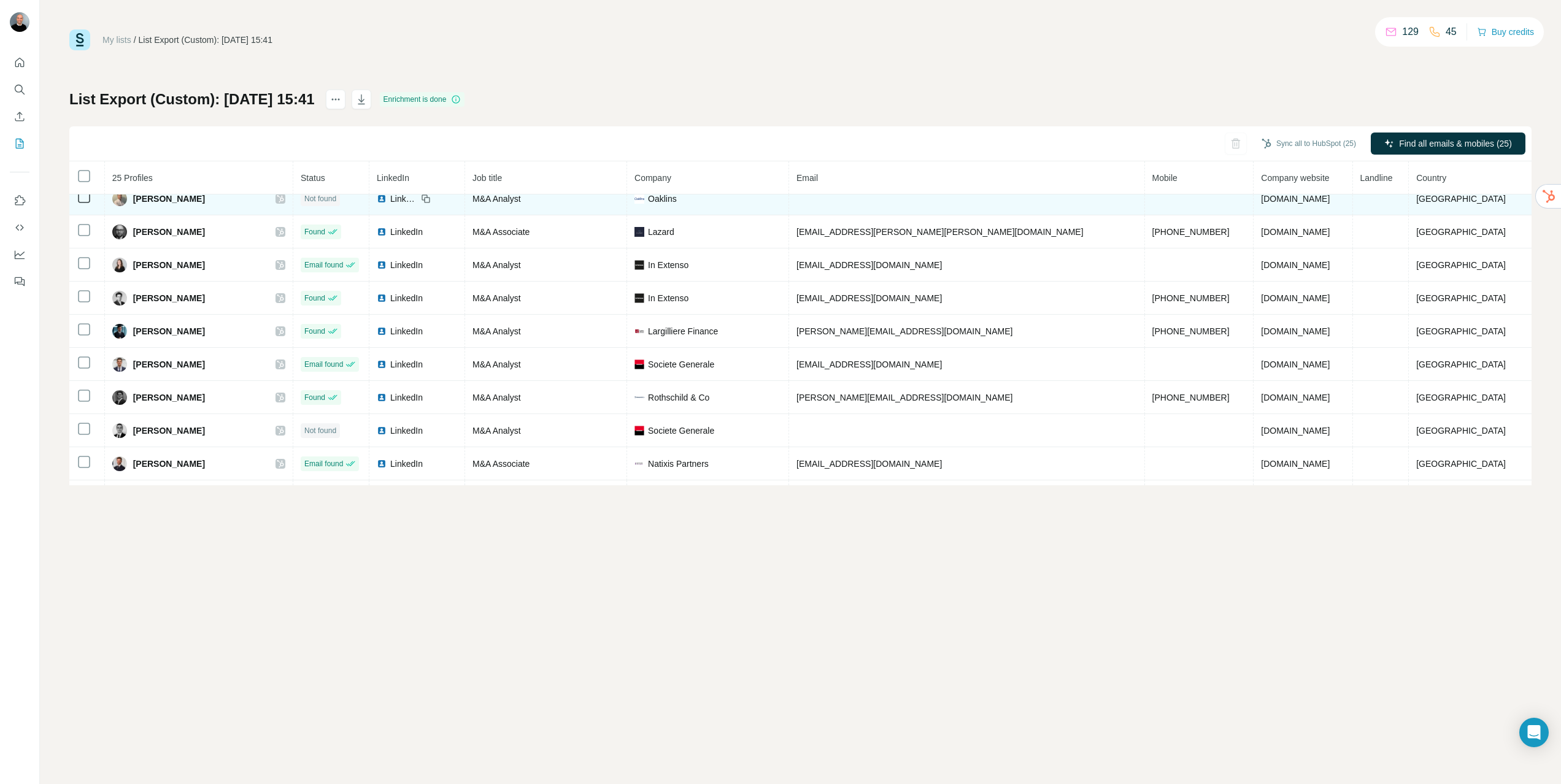
scroll to position [537, 0]
